Goal: Task Accomplishment & Management: Manage account settings

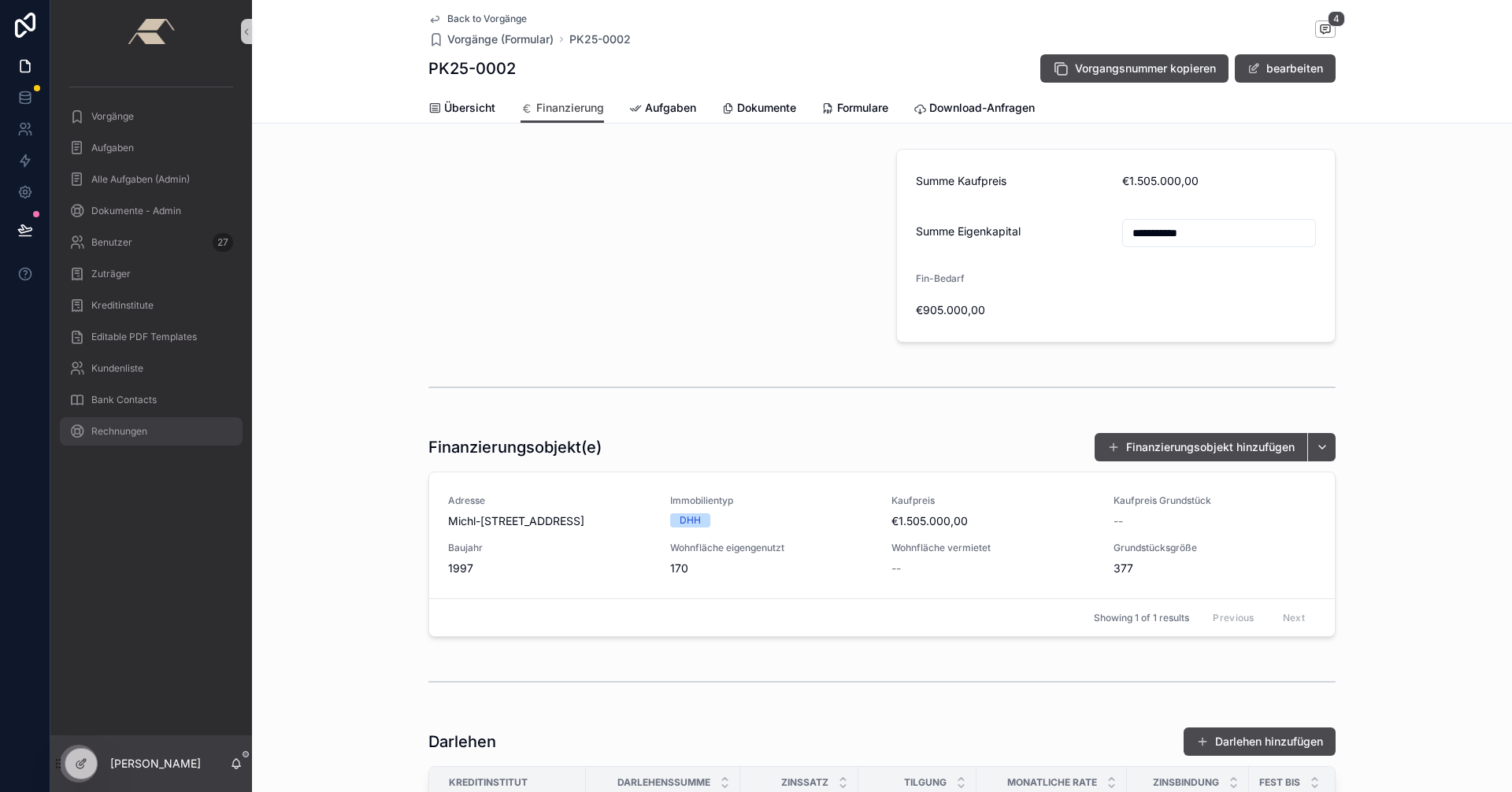
click at [123, 423] on div "Rechnungen" at bounding box center [151, 431] width 164 height 25
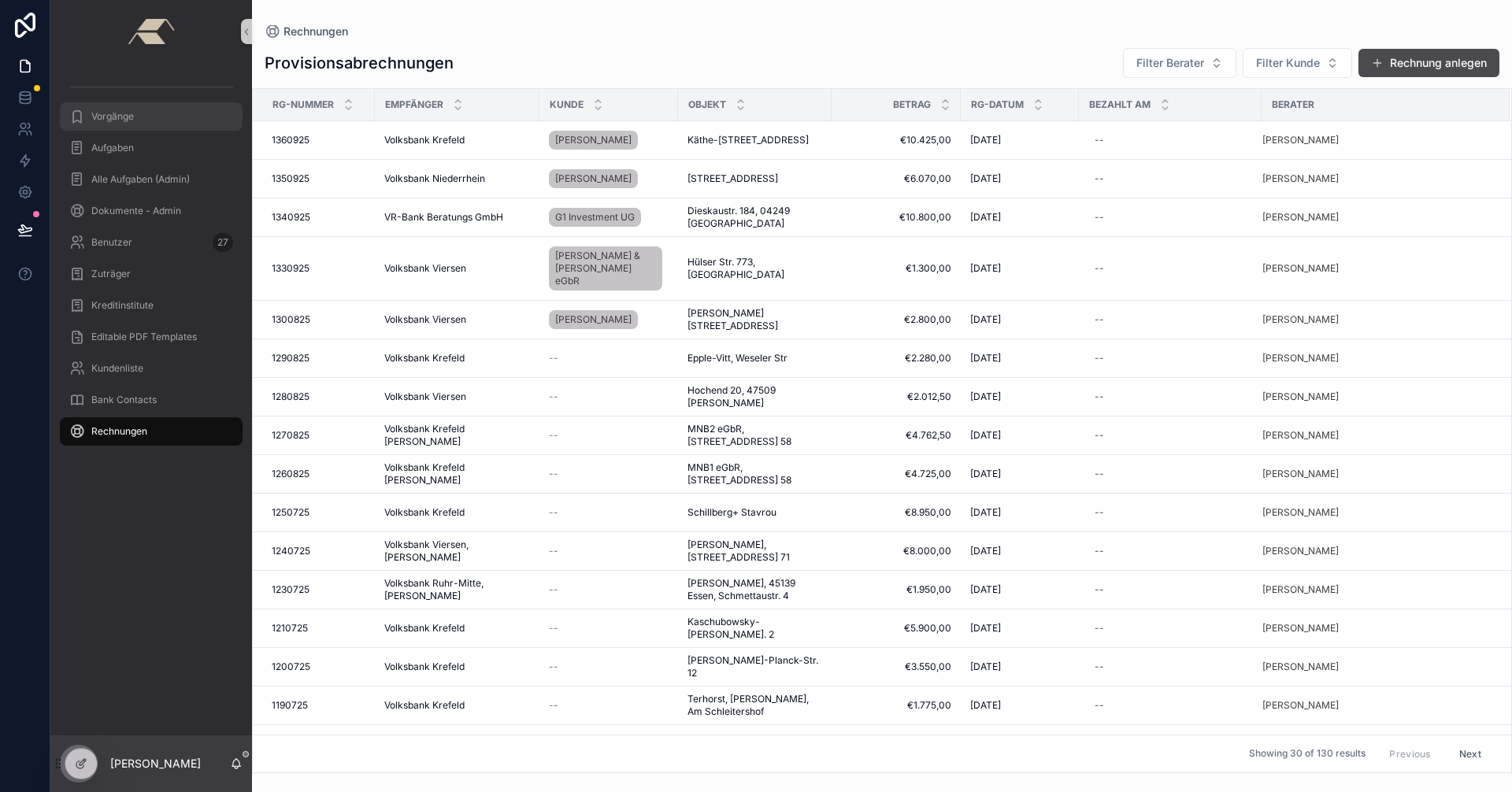
click at [116, 112] on span "Vorgänge" at bounding box center [113, 117] width 42 height 13
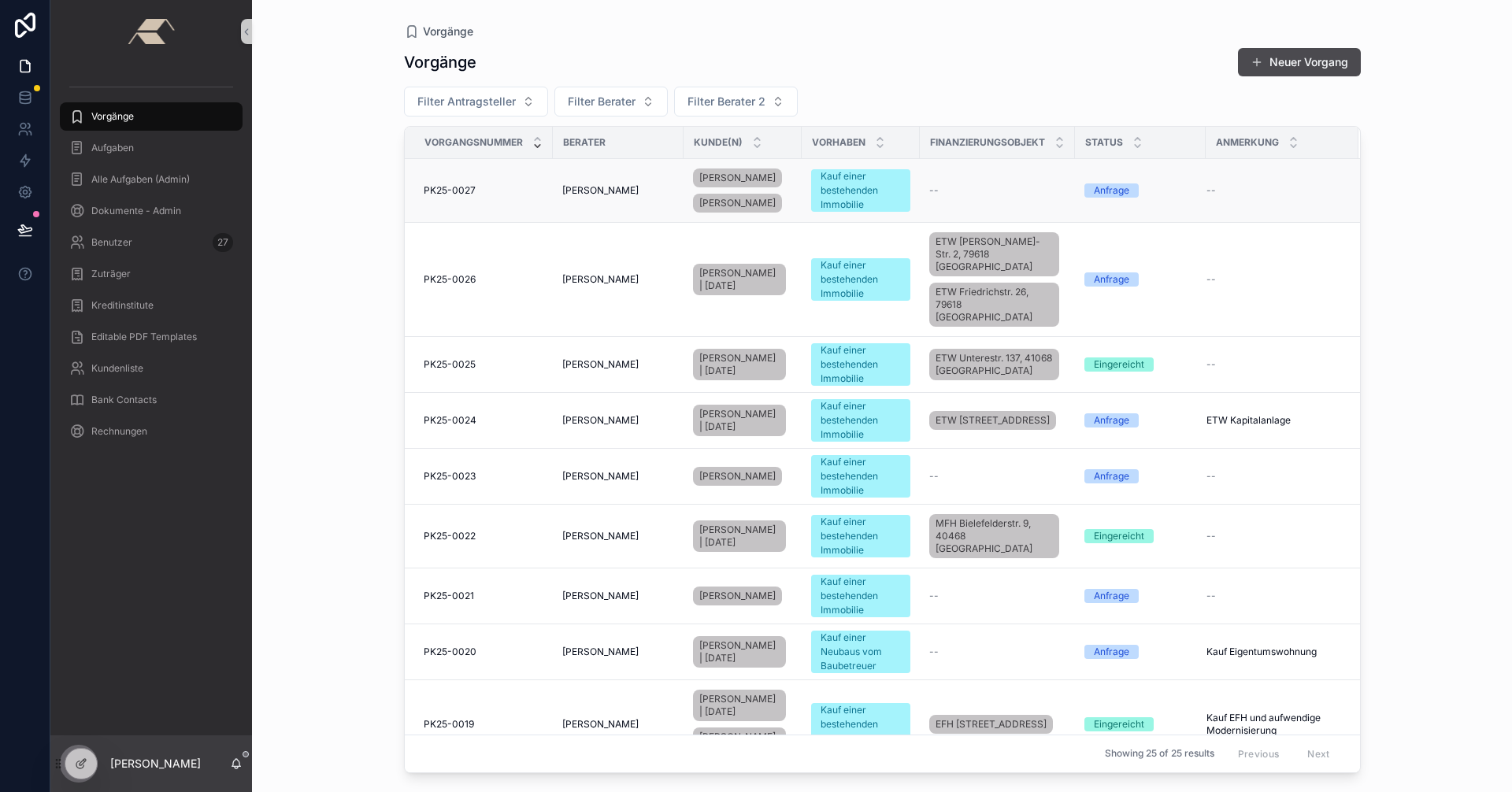
click at [553, 201] on td "[PERSON_NAME]" at bounding box center [618, 191] width 131 height 64
click at [536, 192] on div "PK25-0027 PK25-0027" at bounding box center [483, 191] width 119 height 13
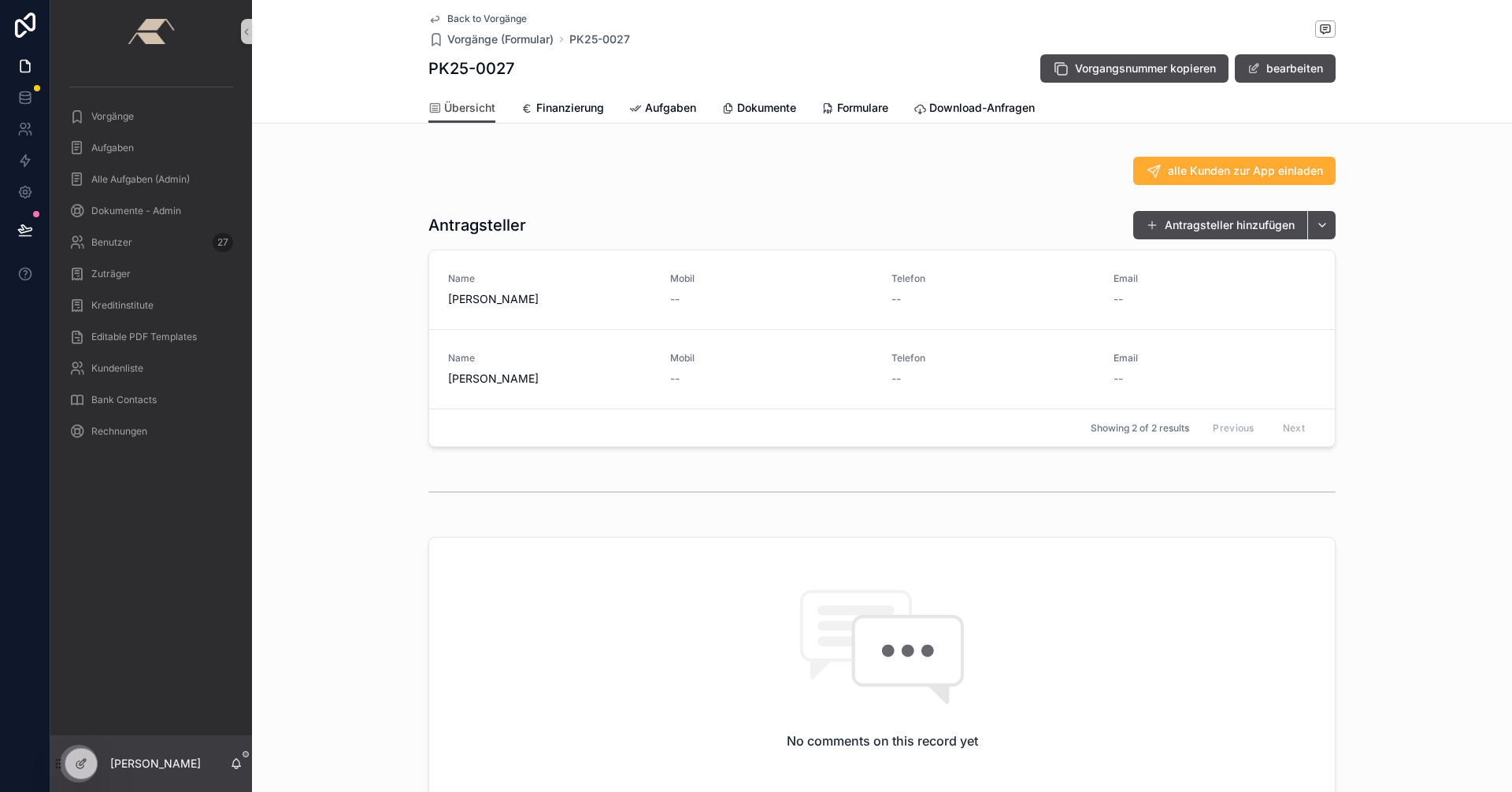
scroll to position [236, 0]
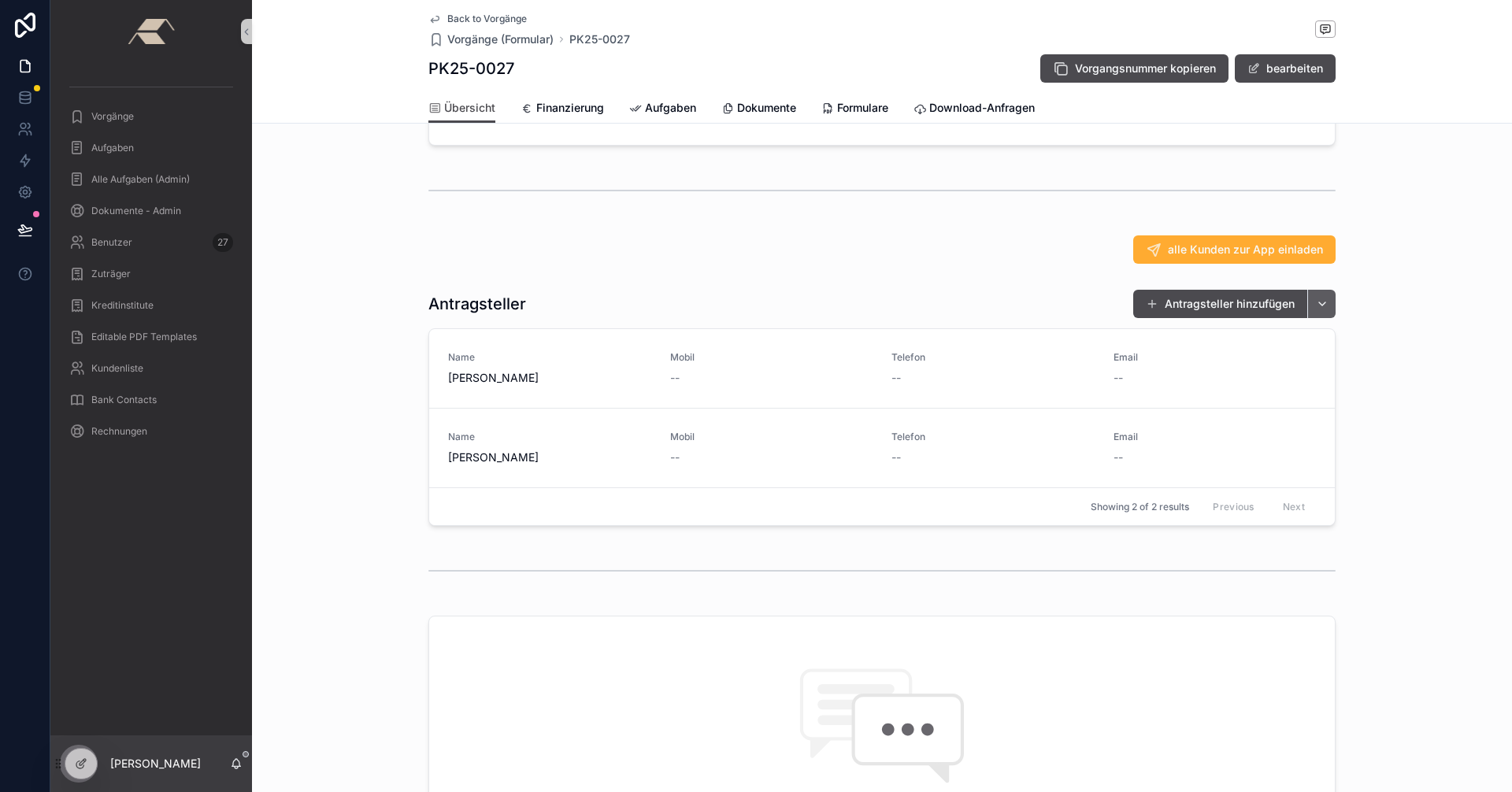
click at [1313, 316] on button "scrollable content" at bounding box center [1321, 303] width 28 height 28
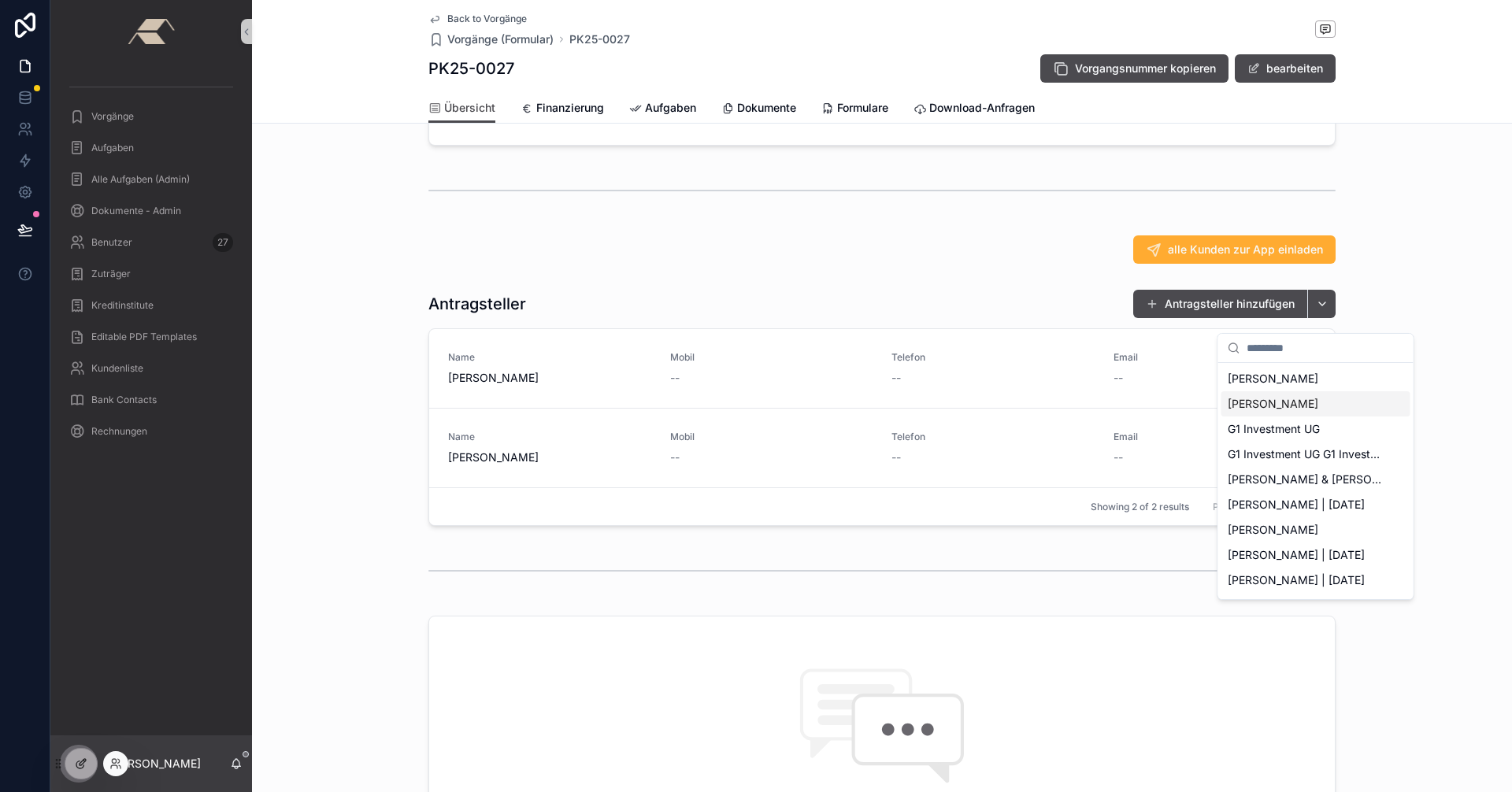
click at [87, 760] on icon at bounding box center [81, 764] width 13 height 13
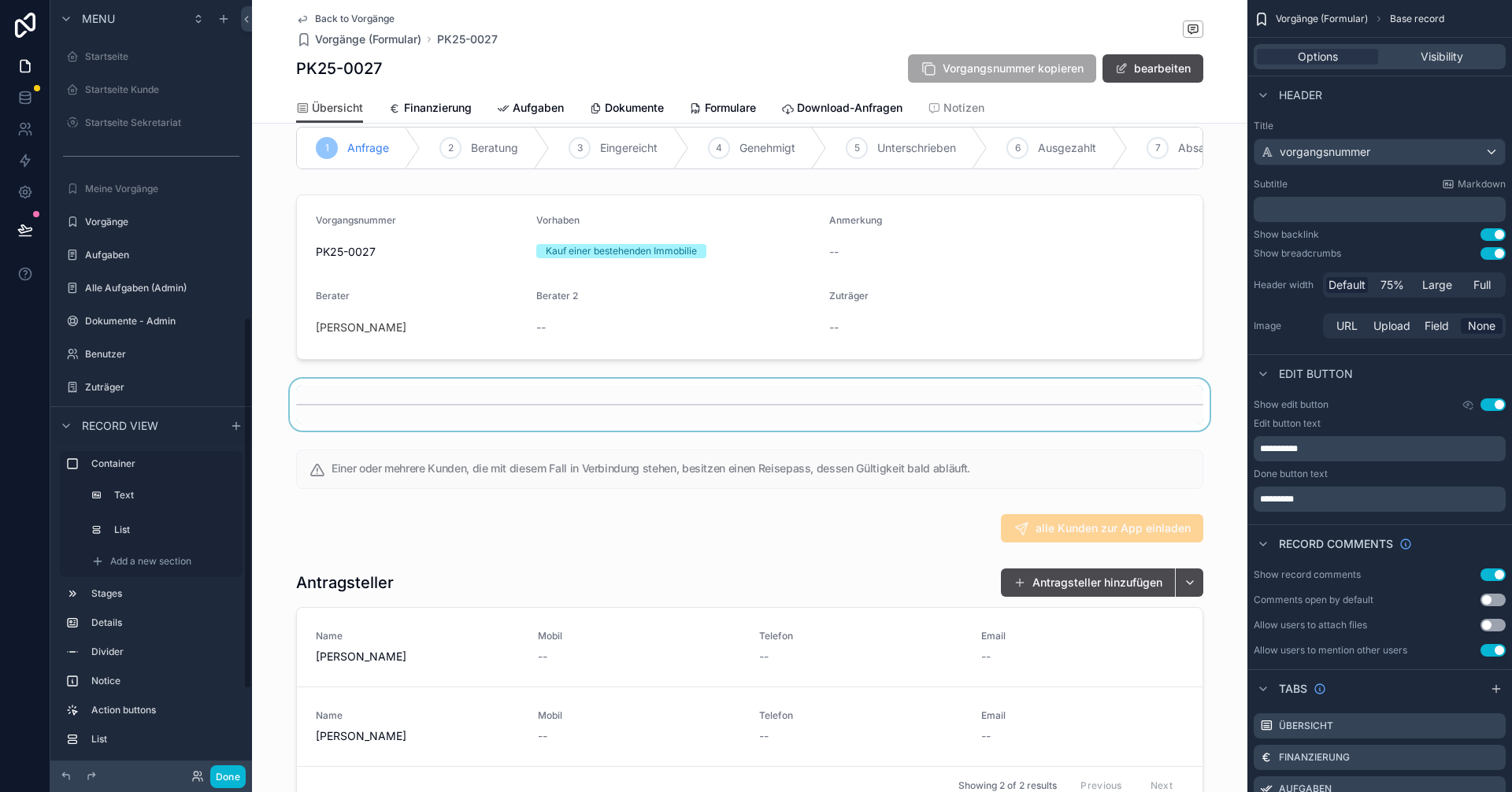
scroll to position [661, 0]
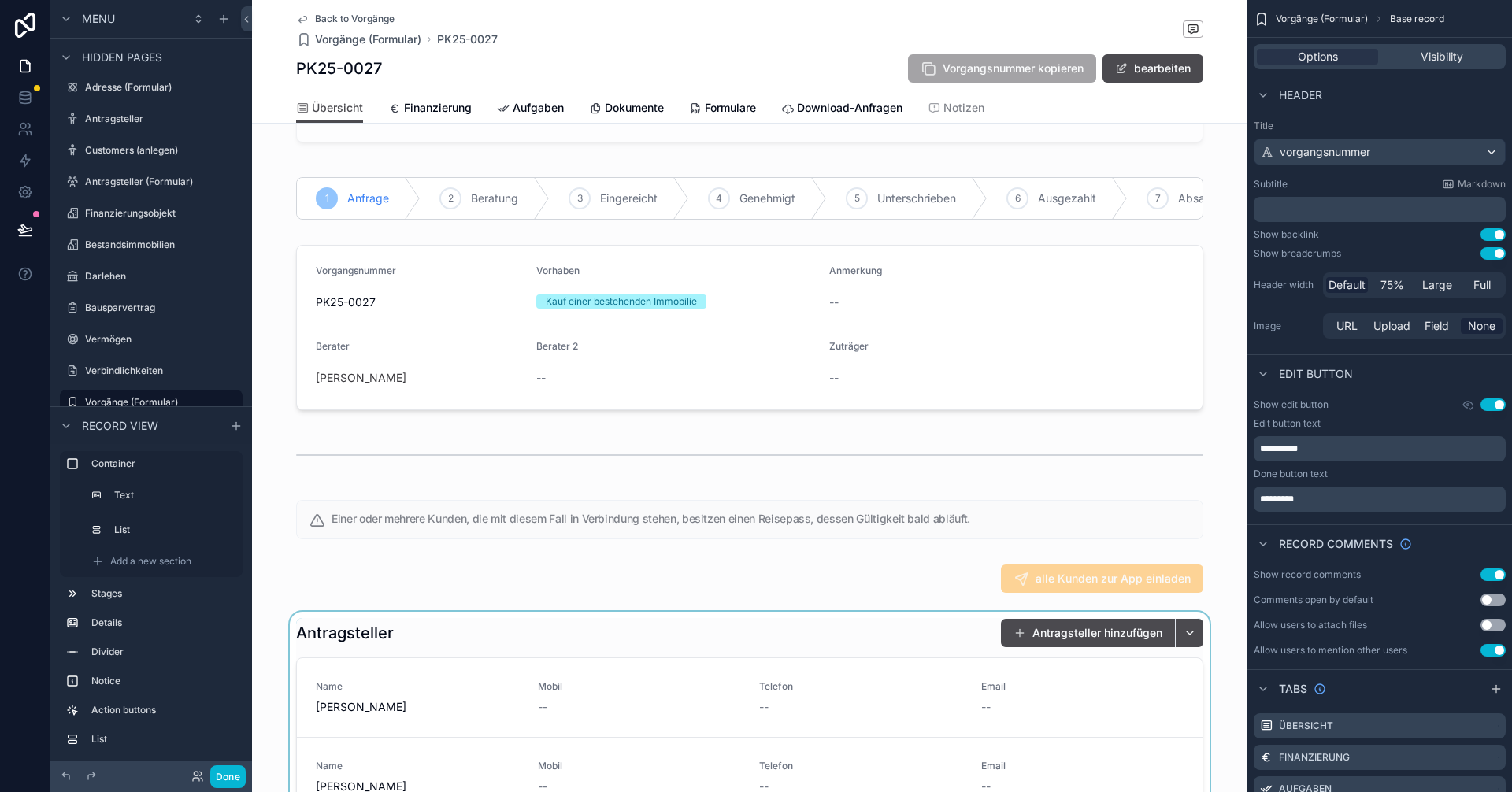
click at [906, 635] on div "scrollable content" at bounding box center [749, 737] width 995 height 250
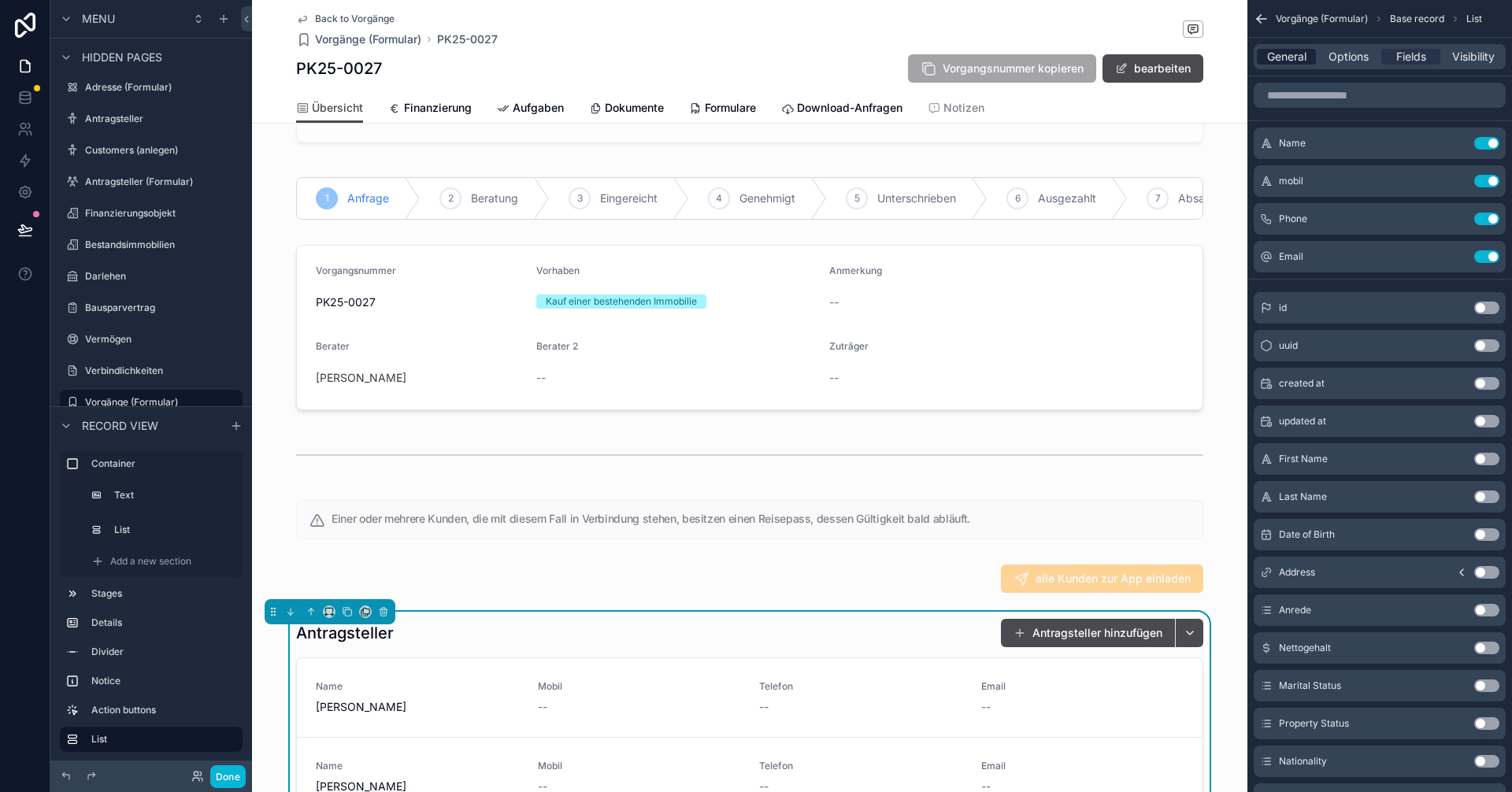
click at [1284, 62] on span "General" at bounding box center [1286, 56] width 40 height 15
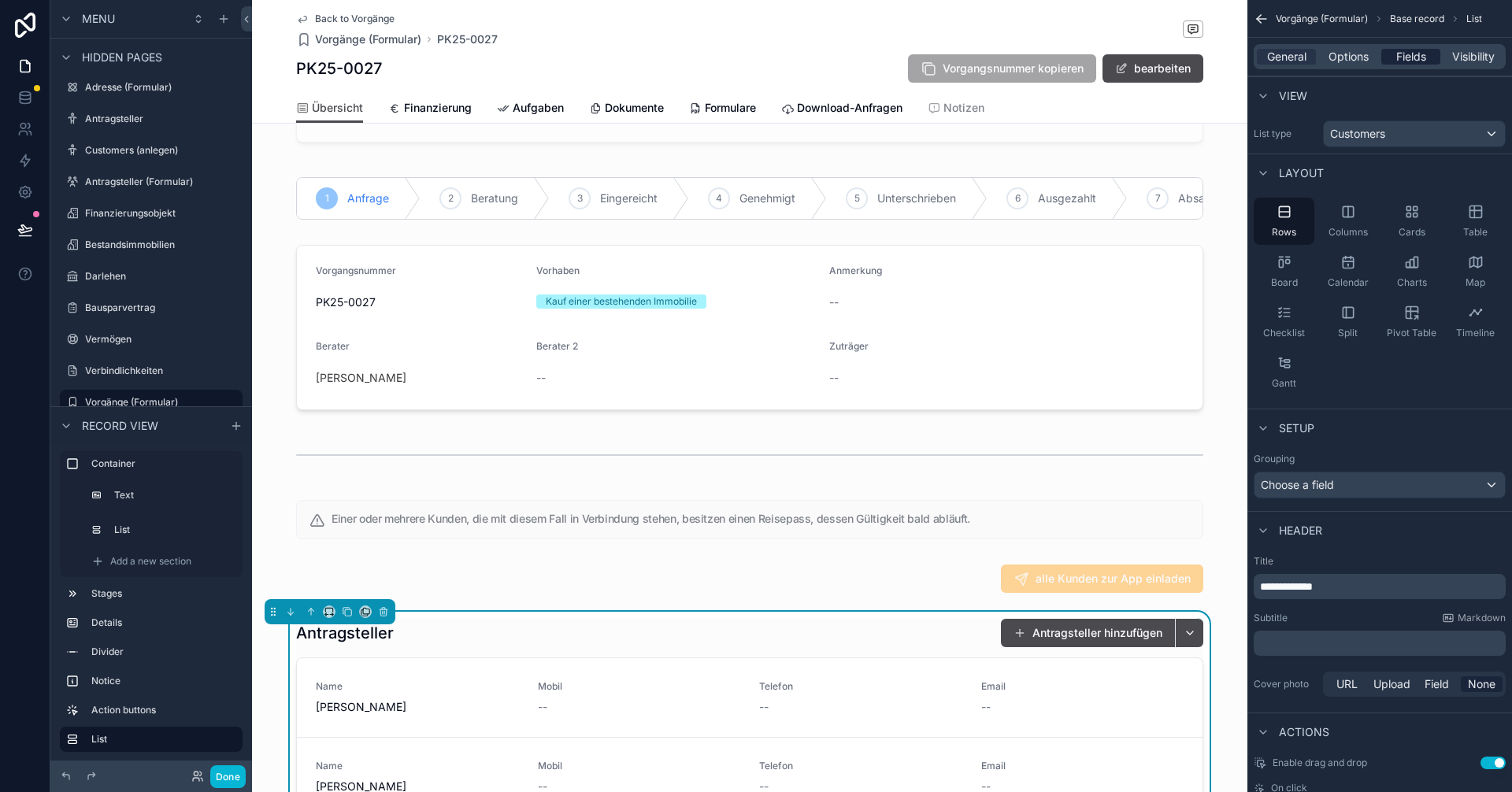
click at [1406, 53] on span "Fields" at bounding box center [1411, 56] width 30 height 15
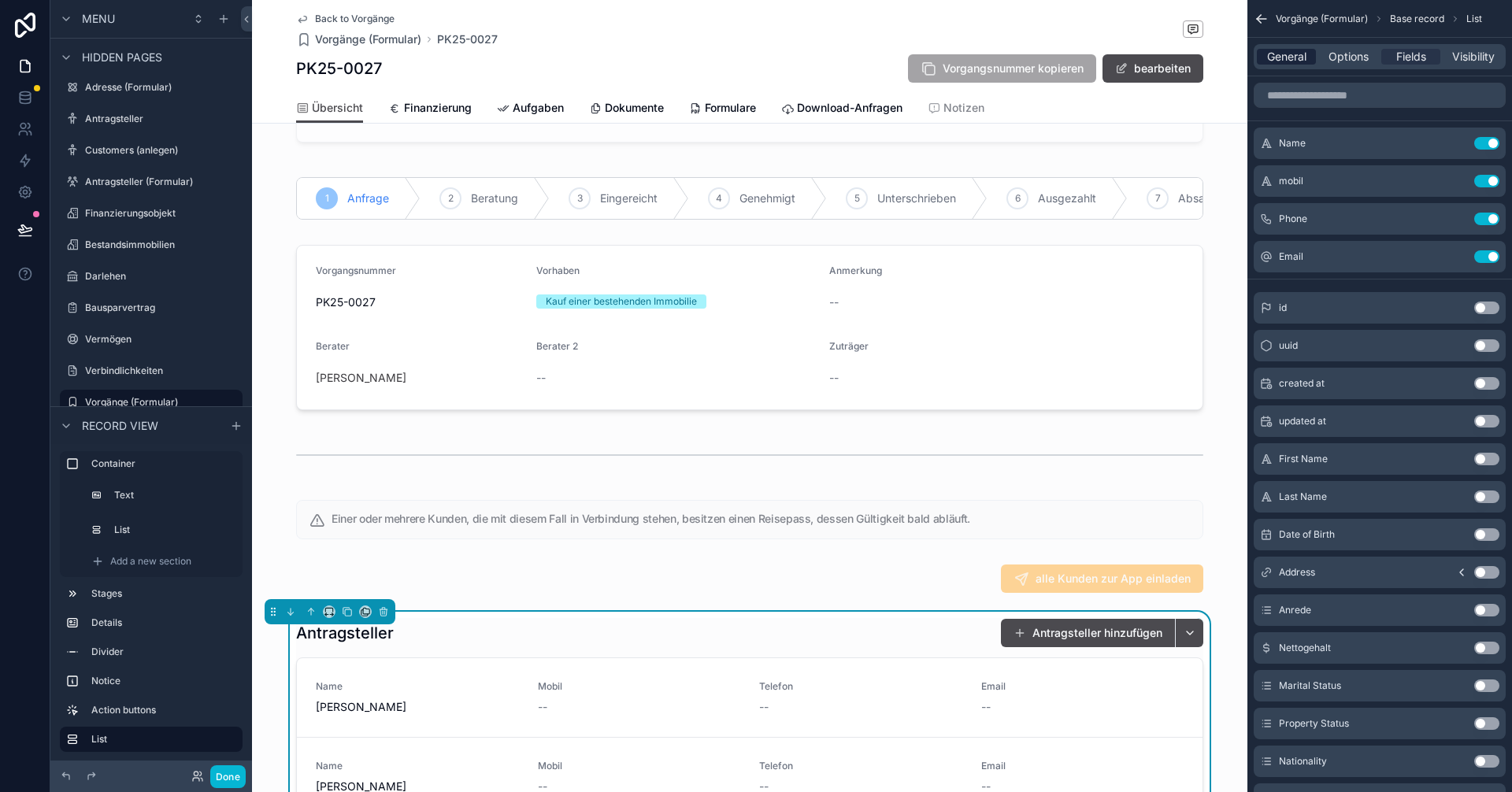
click at [1273, 53] on span "General" at bounding box center [1286, 56] width 40 height 15
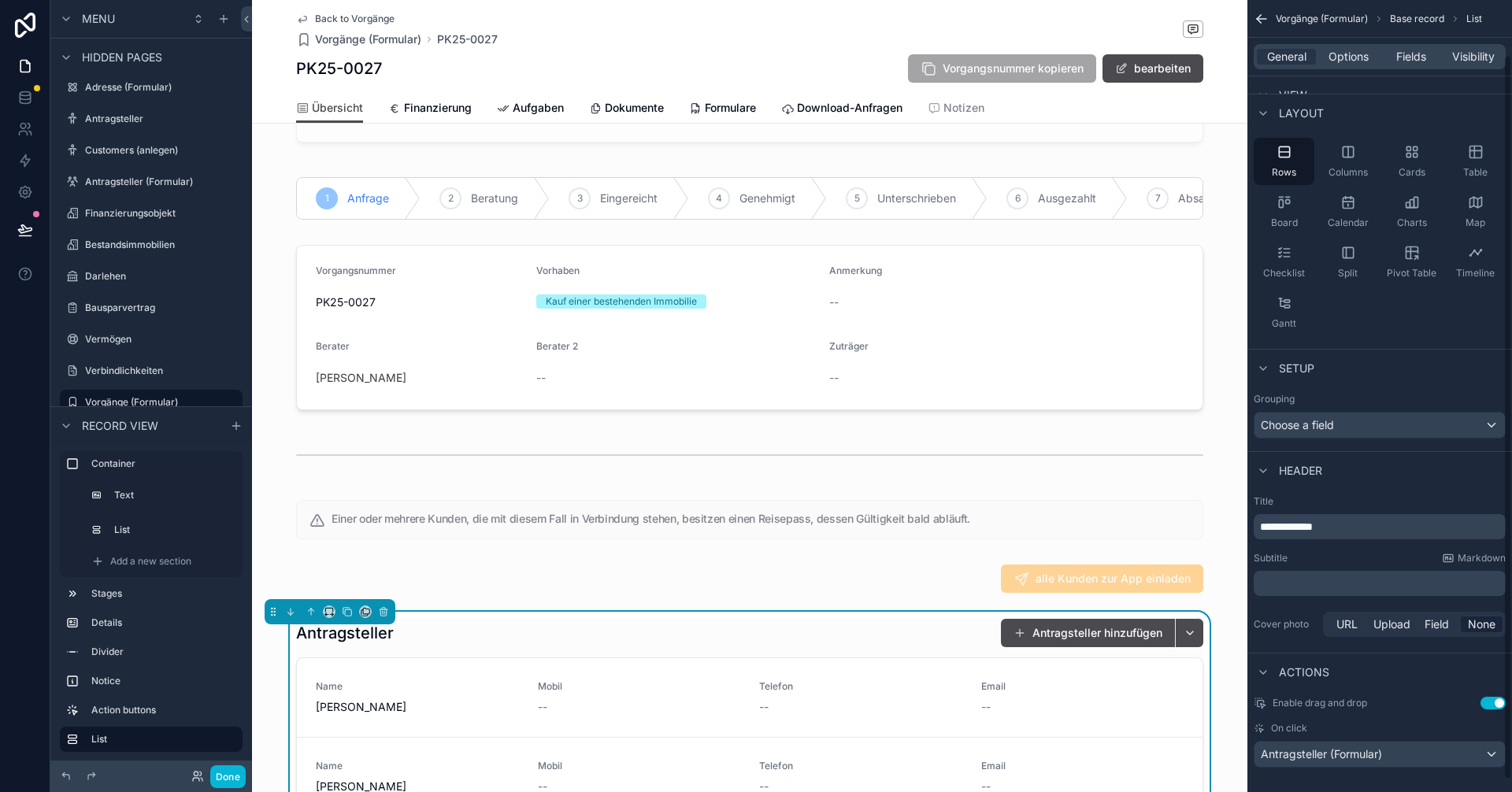
scroll to position [73, 0]
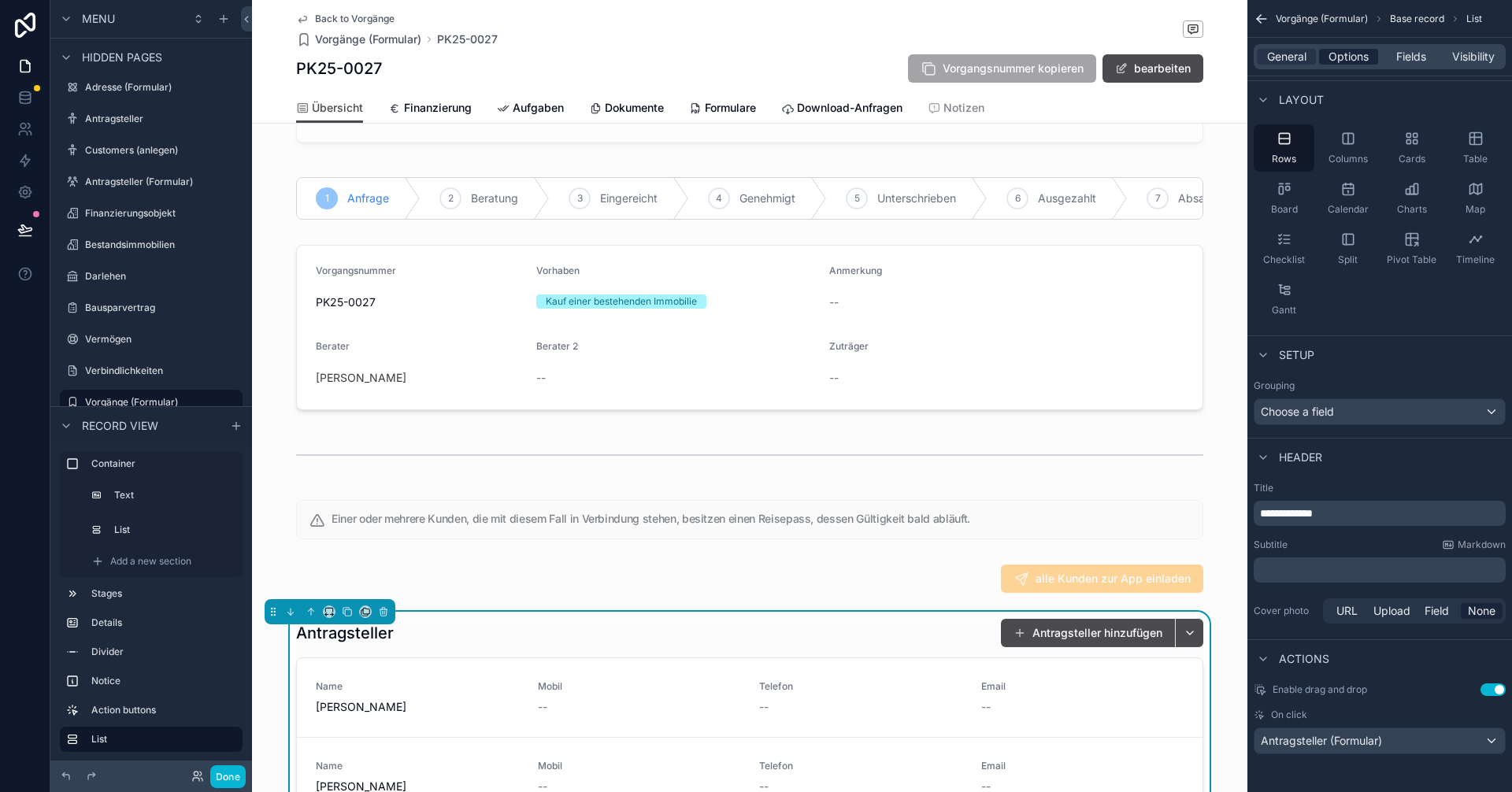
click at [1346, 55] on span "Options" at bounding box center [1348, 56] width 40 height 15
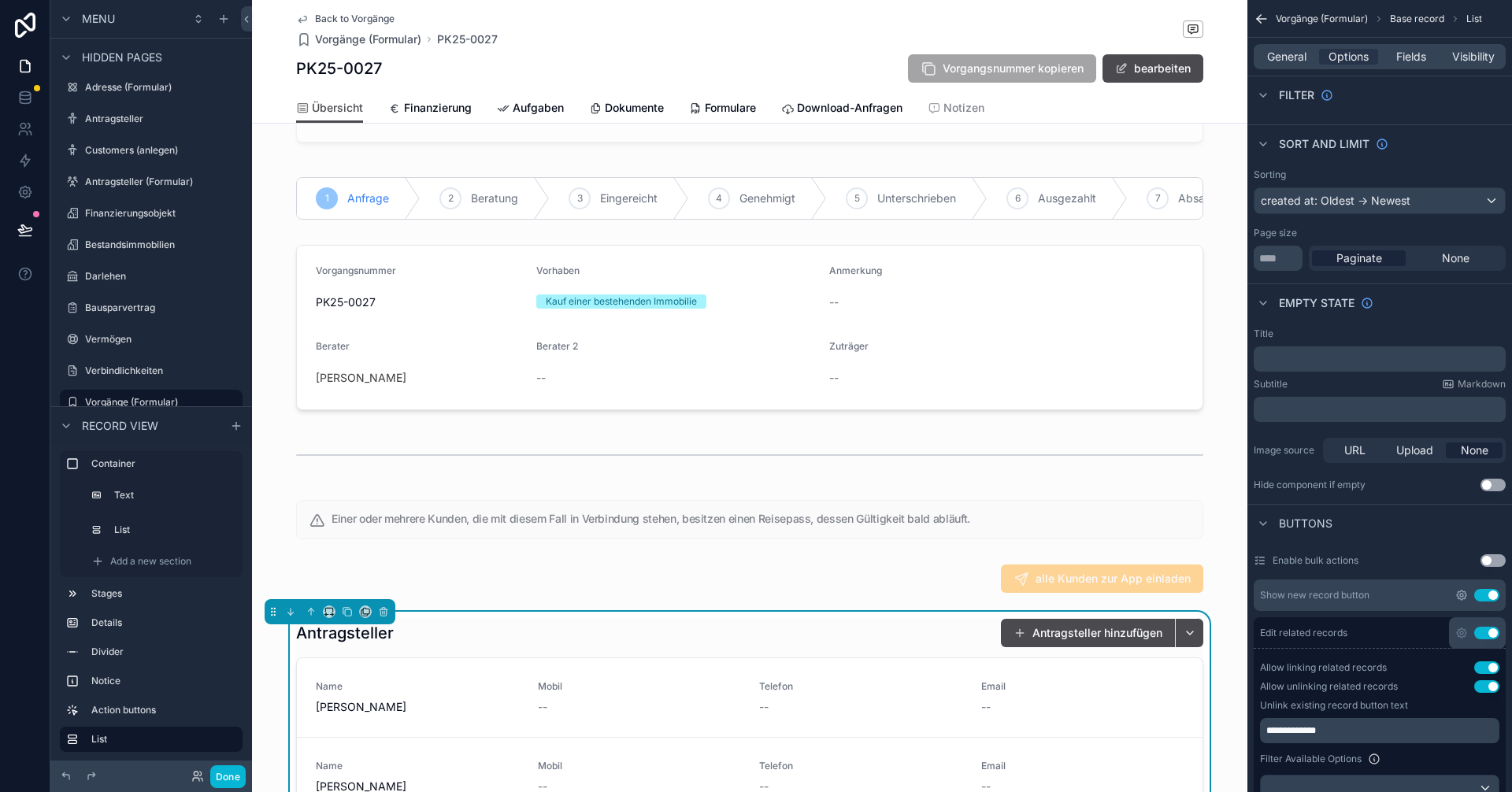
click at [1462, 596] on icon "scrollable content" at bounding box center [1462, 596] width 13 height 13
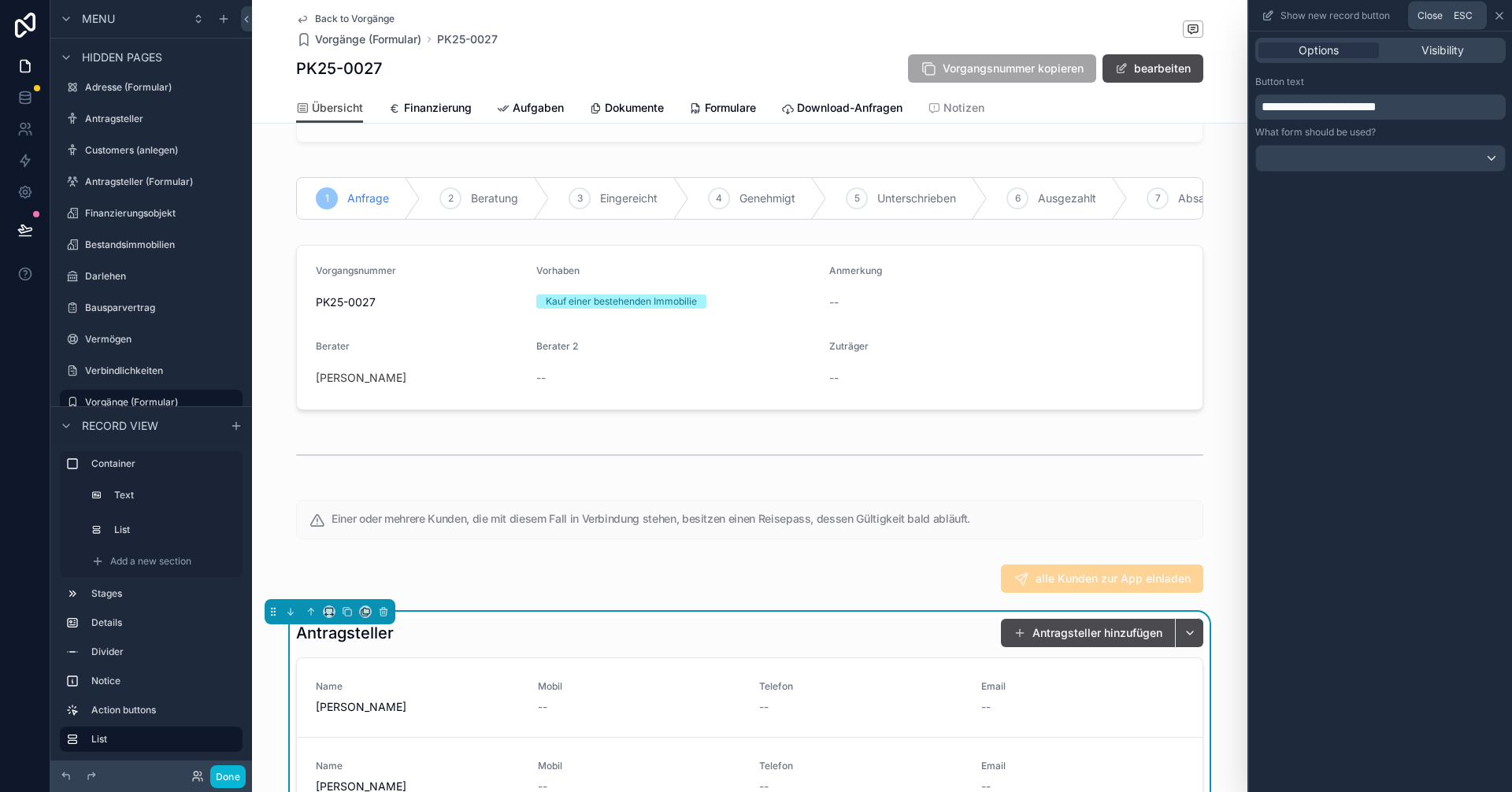
click at [1501, 13] on icon at bounding box center [1500, 16] width 6 height 6
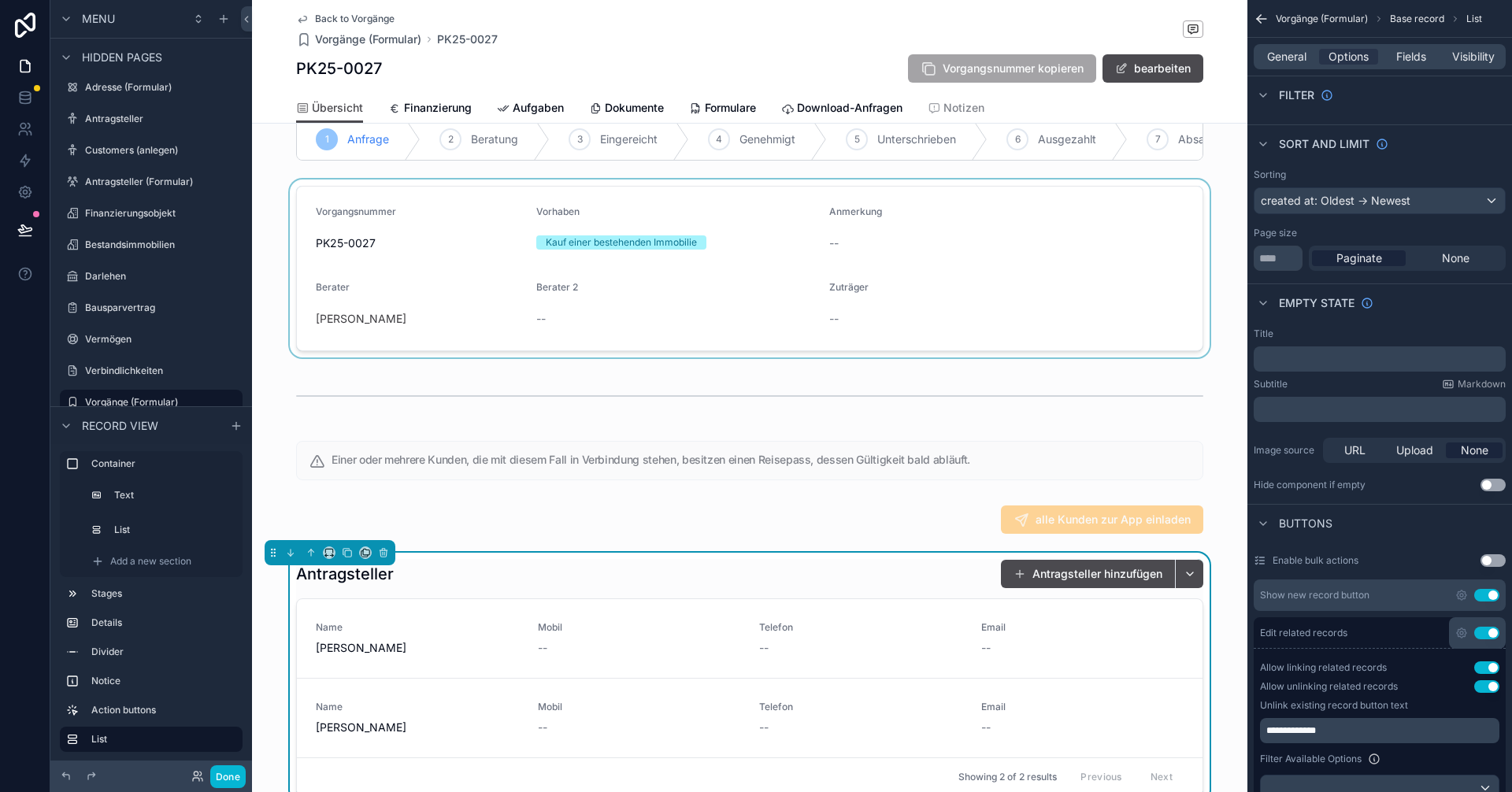
scroll to position [315, 0]
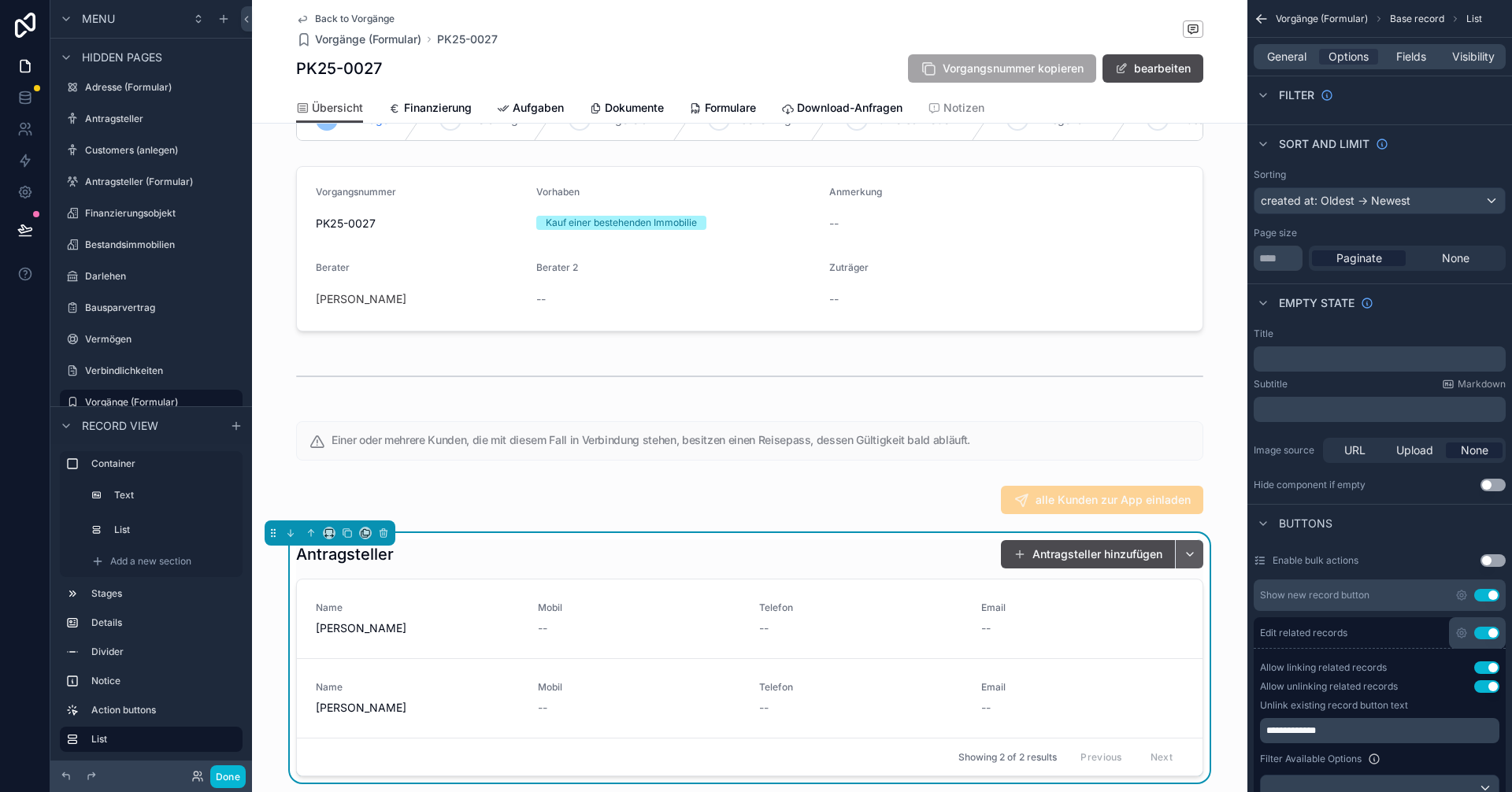
click at [1188, 565] on button "scrollable content" at bounding box center [1189, 554] width 28 height 28
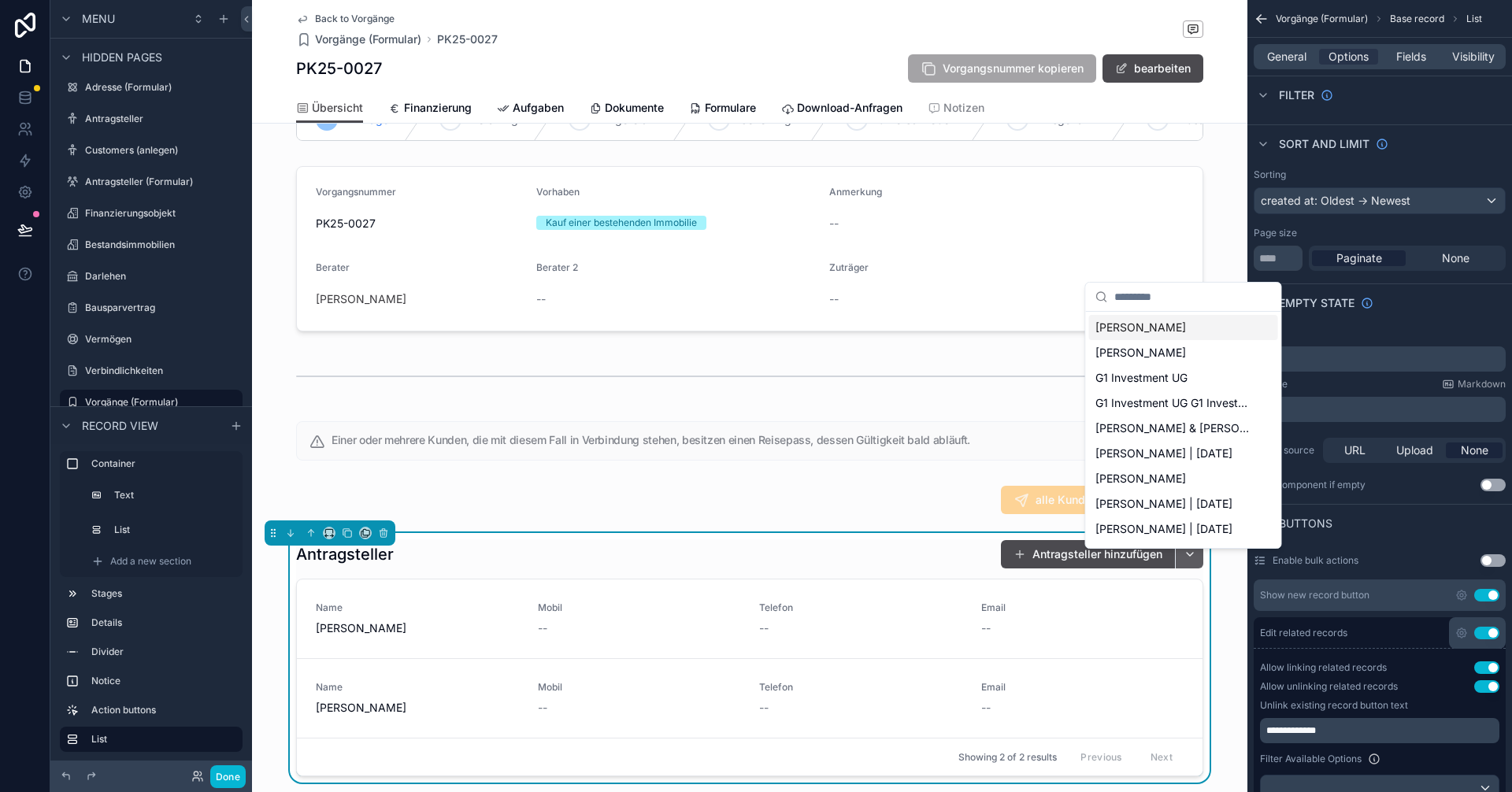
click at [1188, 565] on button "scrollable content" at bounding box center [1189, 554] width 28 height 28
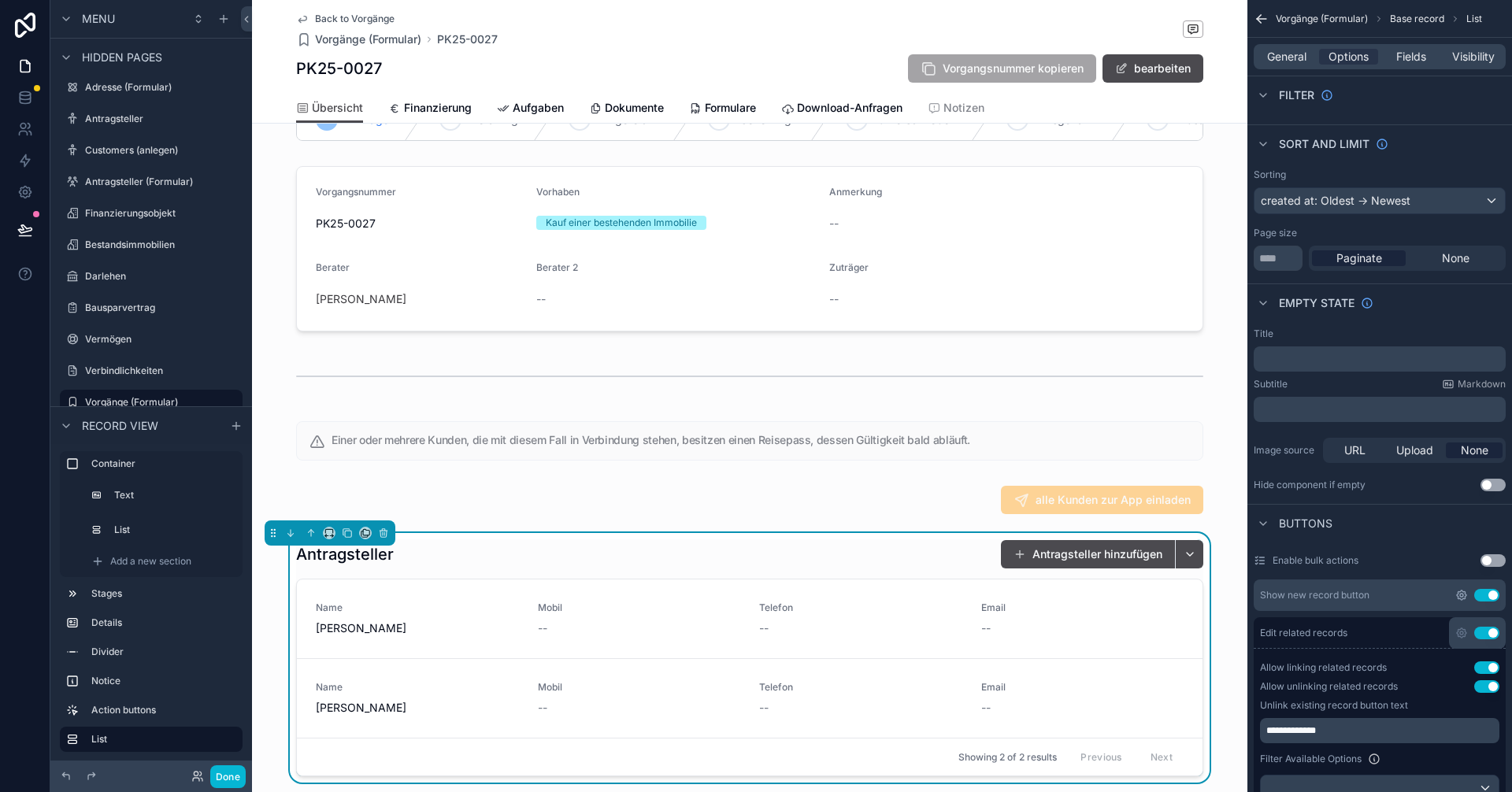
click at [1460, 596] on icon "scrollable content" at bounding box center [1462, 596] width 3 height 3
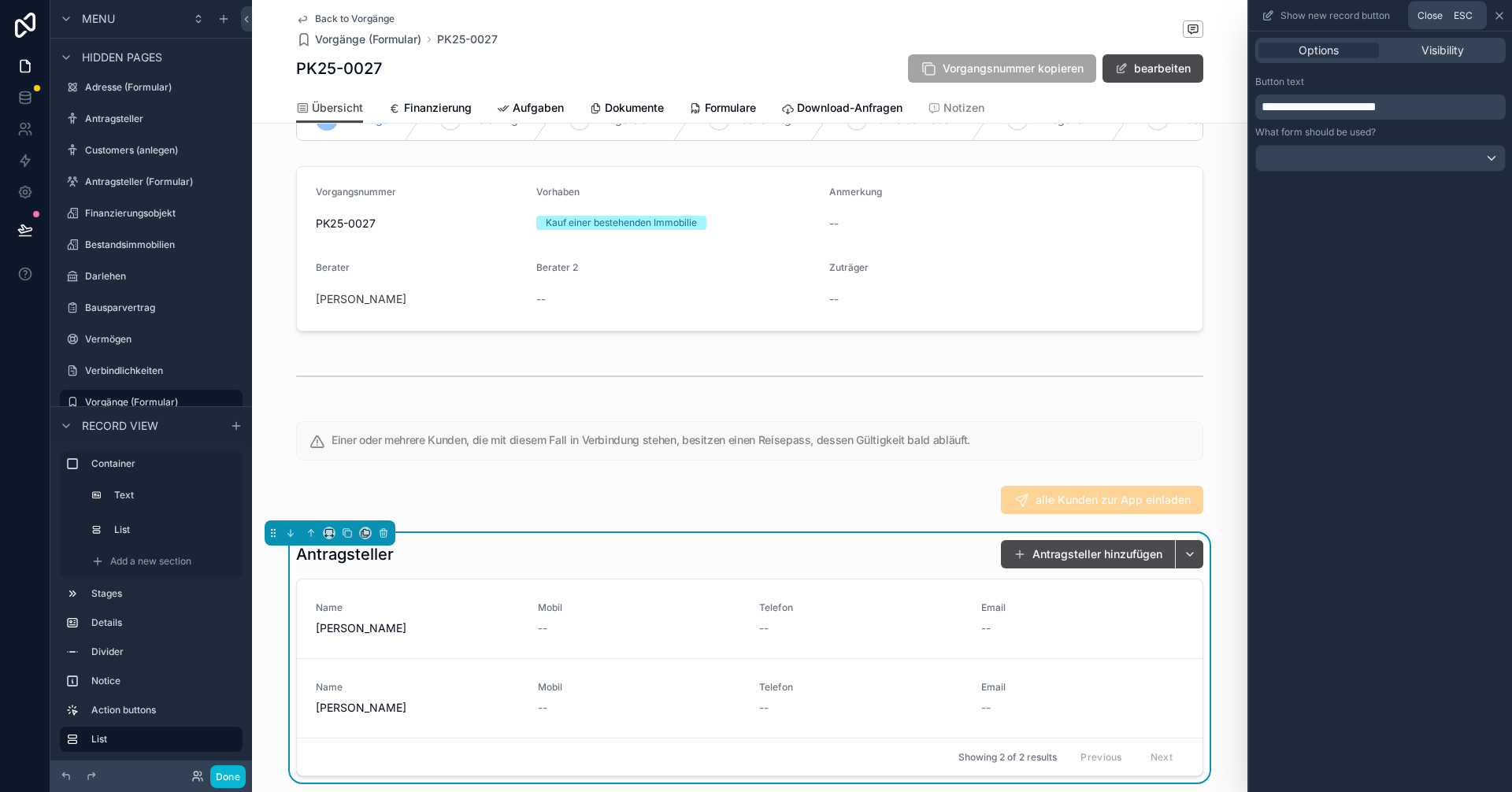
click at [1497, 13] on icon at bounding box center [1500, 16] width 6 height 6
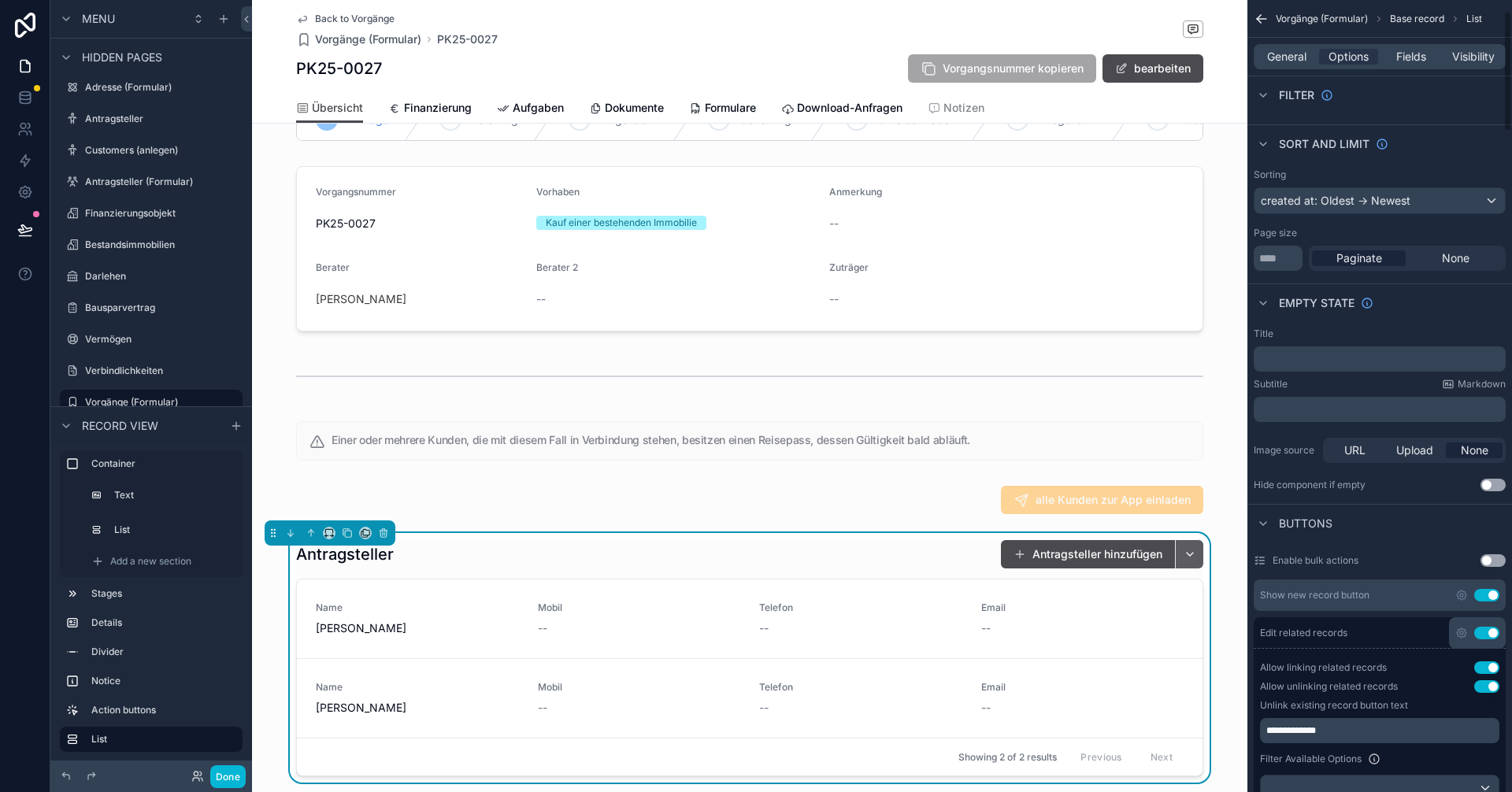
click at [1189, 567] on button "scrollable content" at bounding box center [1189, 554] width 28 height 28
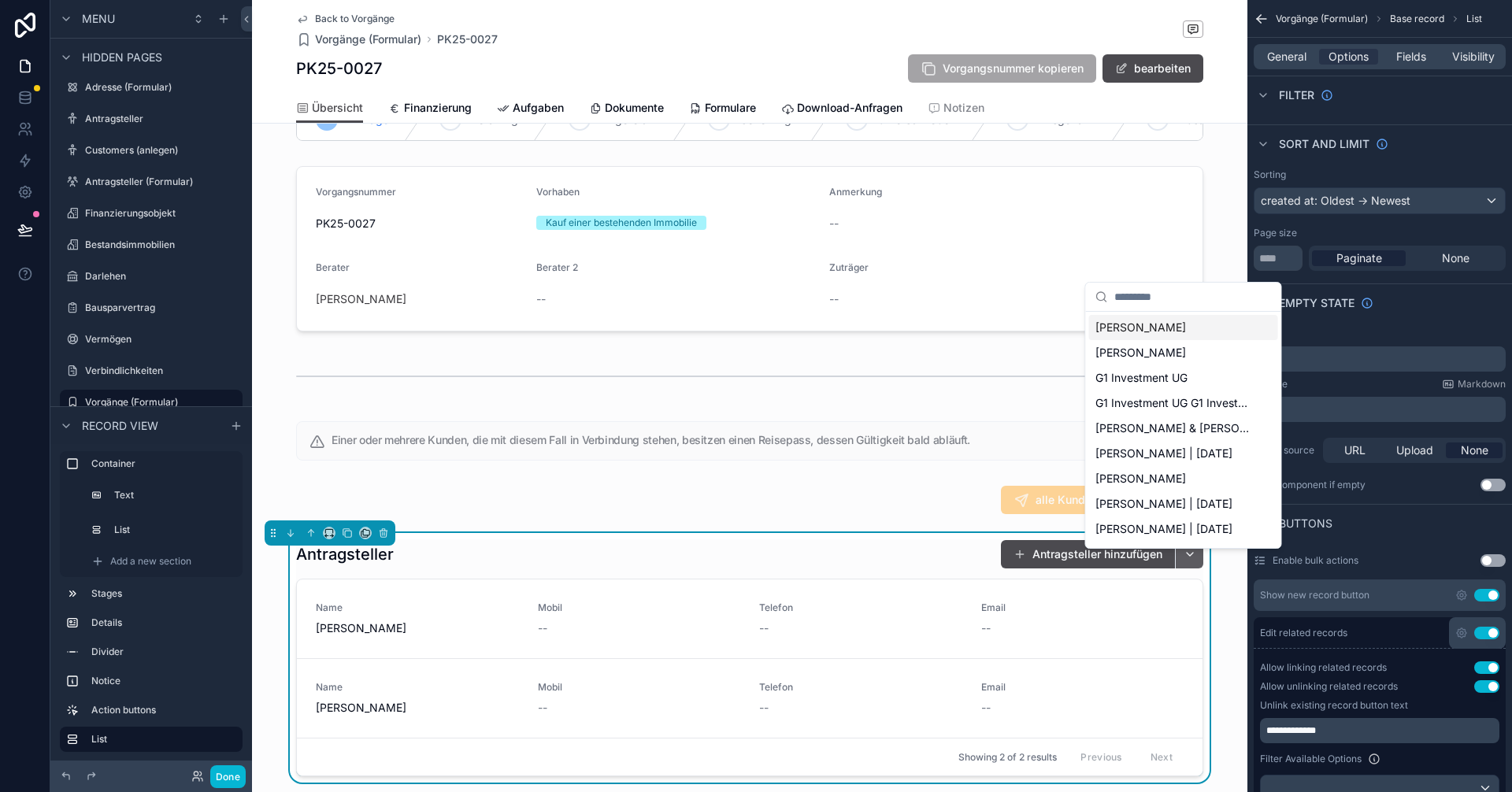
click at [1189, 567] on button "scrollable content" at bounding box center [1189, 554] width 28 height 28
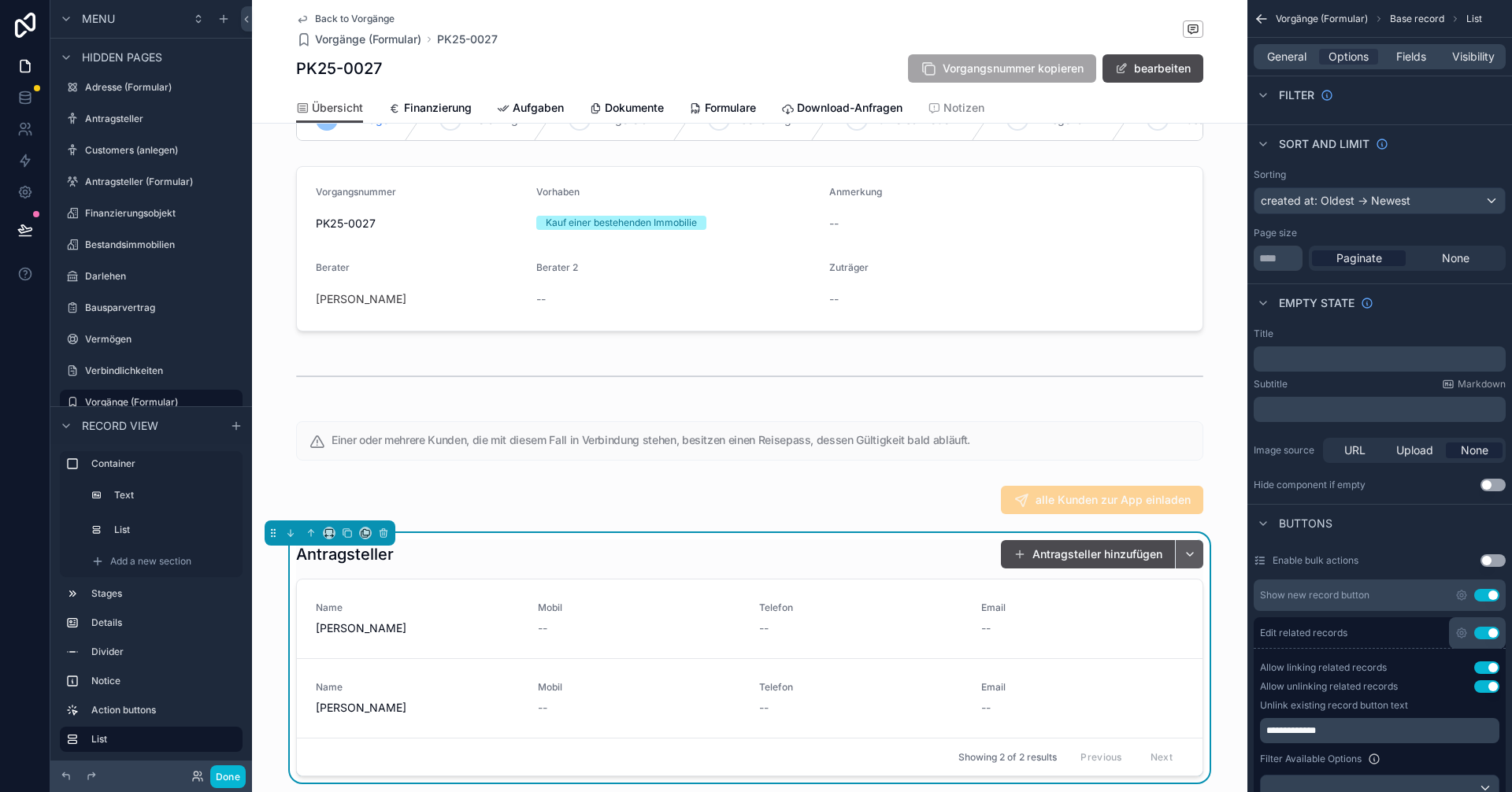
click at [1190, 563] on button "scrollable content" at bounding box center [1189, 554] width 28 height 28
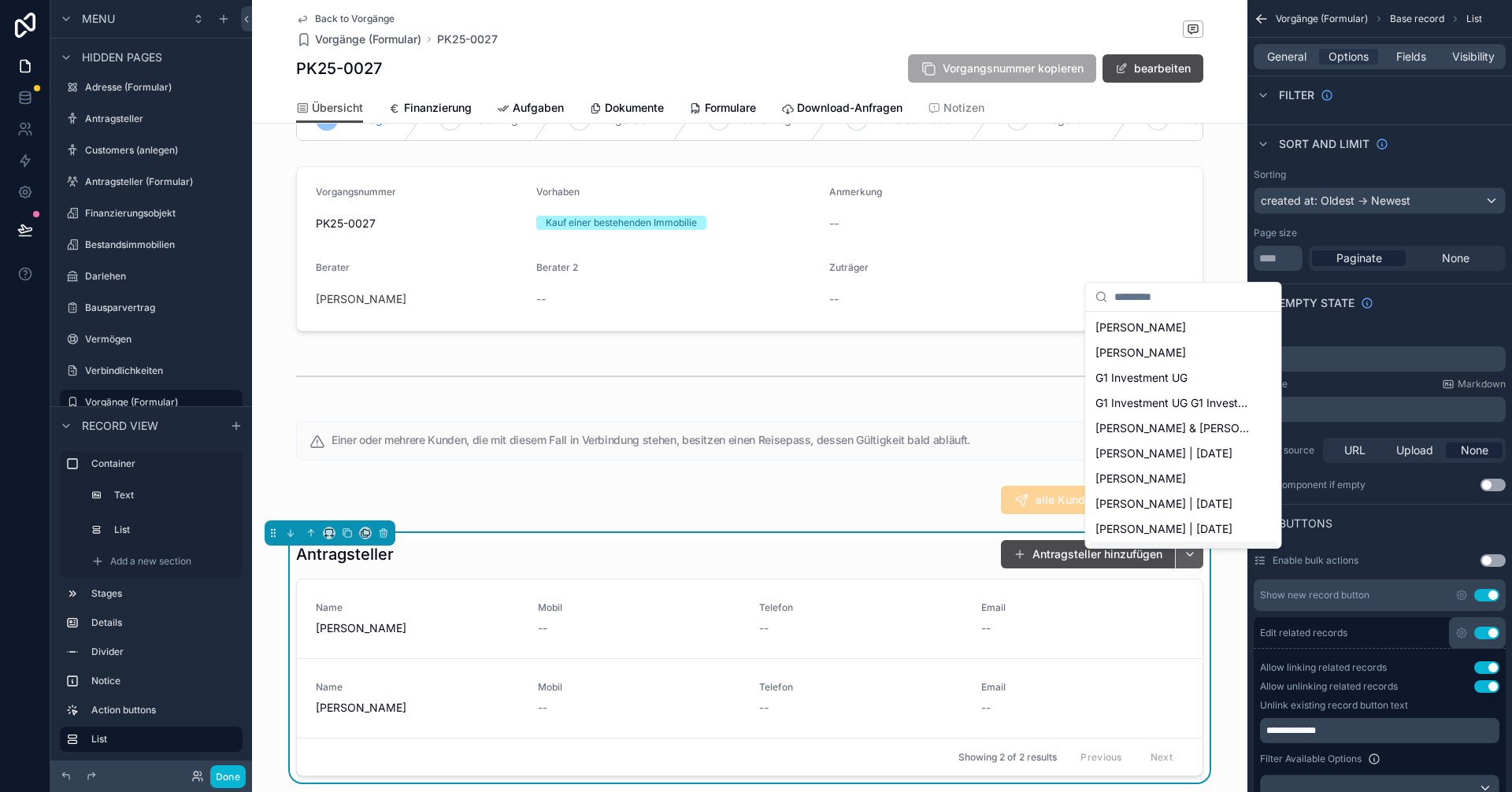
click at [1191, 561] on button "scrollable content" at bounding box center [1189, 554] width 28 height 28
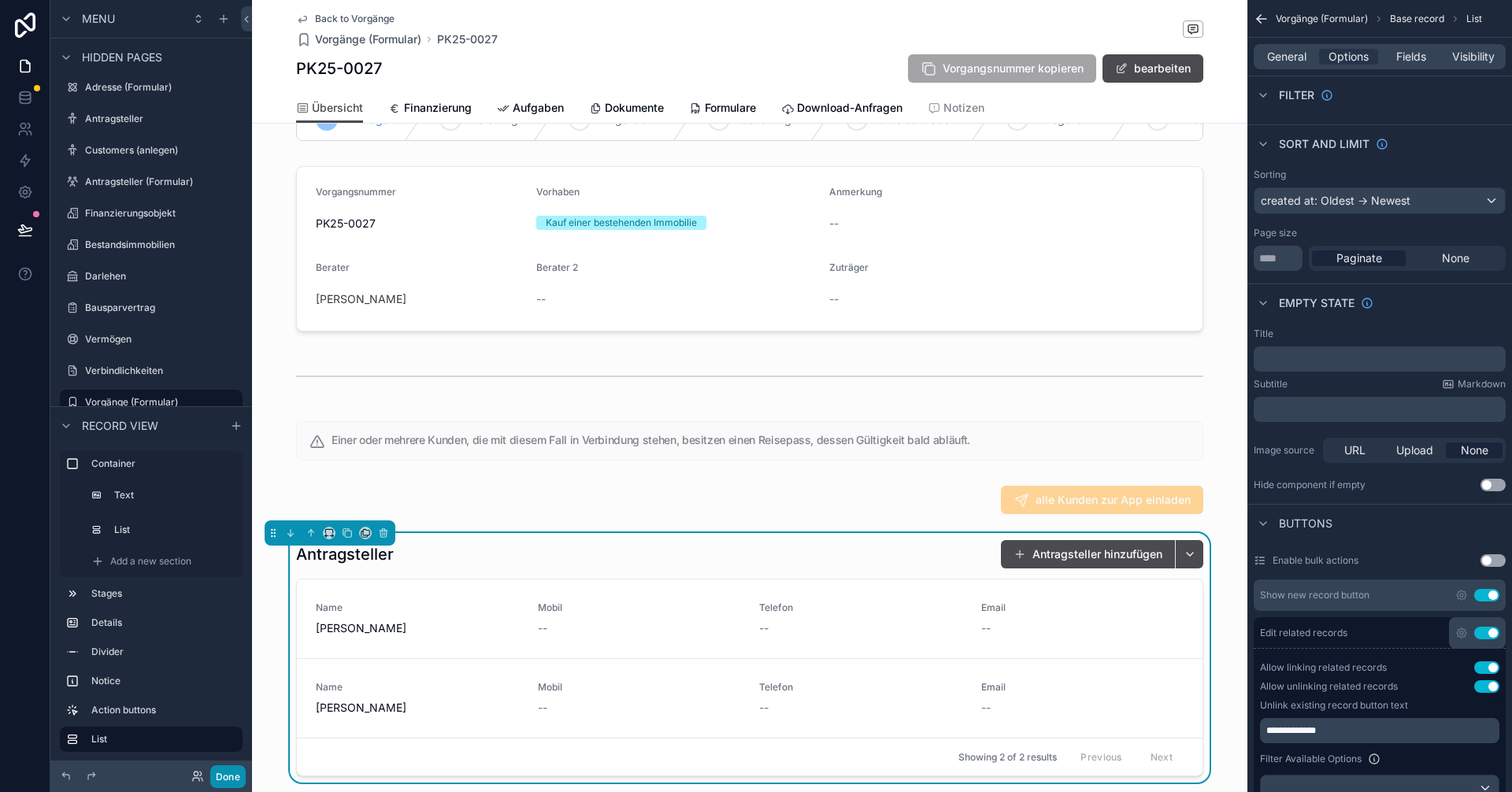
click at [226, 782] on button "Done" at bounding box center [228, 777] width 36 height 23
